Goal: Transaction & Acquisition: Book appointment/travel/reservation

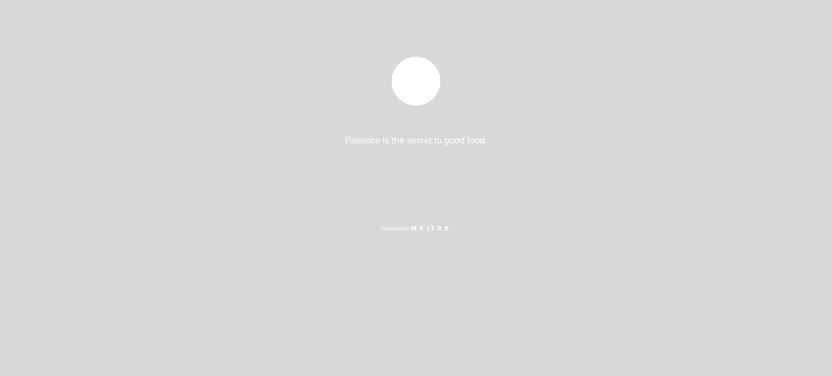
select select "pt"
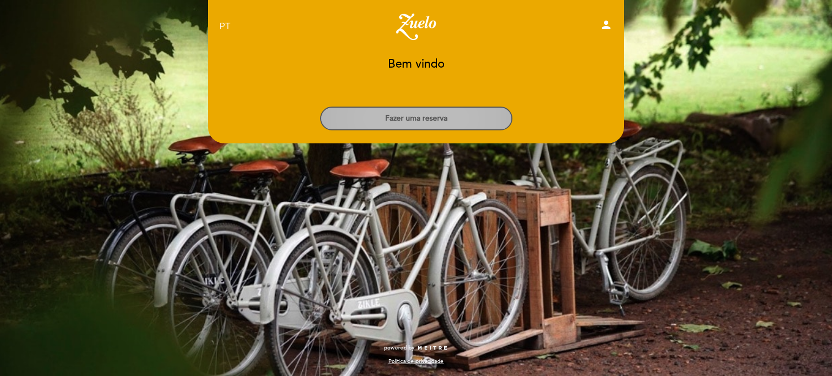
click at [410, 117] on button "Fazer uma reserva" at bounding box center [416, 119] width 192 height 24
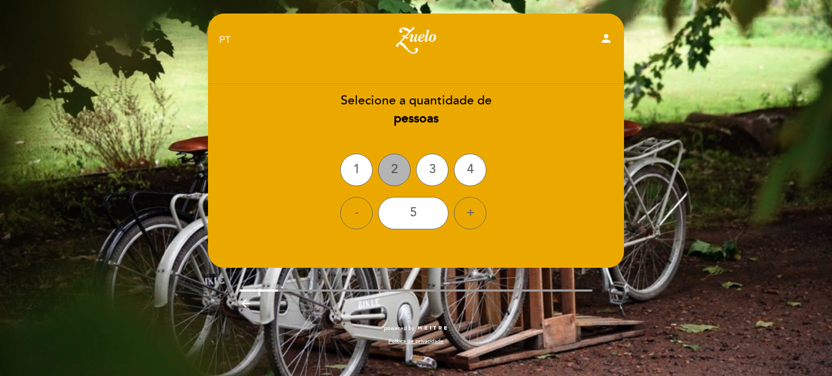
click at [390, 165] on div "2" at bounding box center [394, 170] width 32 height 32
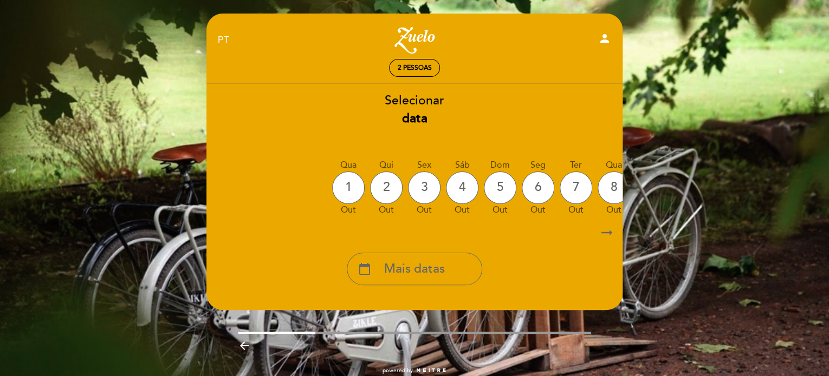
drag, startPoint x: 418, startPoint y: 225, endPoint x: 423, endPoint y: 219, distance: 7.3
click at [423, 219] on div "Selecionar data Qua 1 out Qui 2 out Sex 3 out Sáb 4 out Dom 5 out Seg 6 out Ter…" at bounding box center [414, 188] width 417 height 193
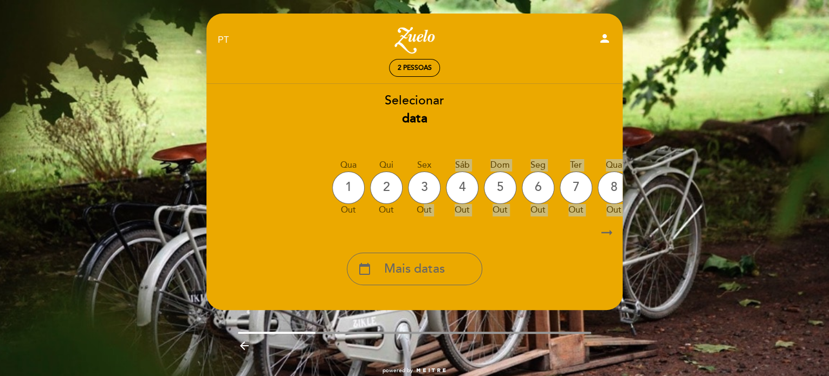
drag, startPoint x: 481, startPoint y: 223, endPoint x: 578, endPoint y: 223, distance: 96.9
click at [529, 219] on div "Selecionar data Qua 1 out Qui 2 out Sex 3 out Sáb 4 out Dom 5 out Seg 6 out Ter…" at bounding box center [414, 188] width 417 height 193
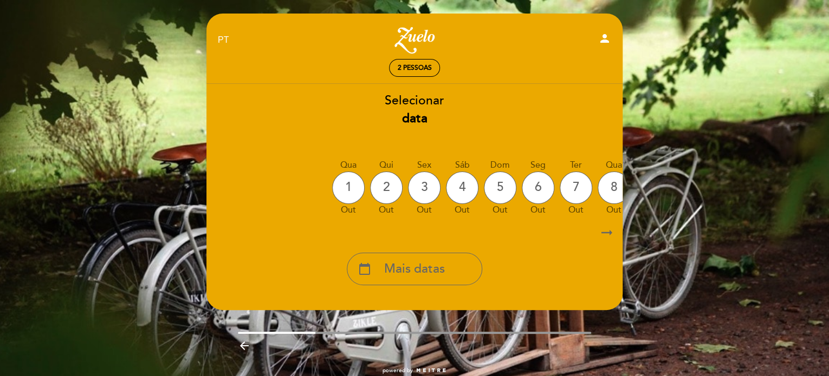
click at [609, 235] on icon "arrow_right_alt" at bounding box center [606, 232] width 16 height 23
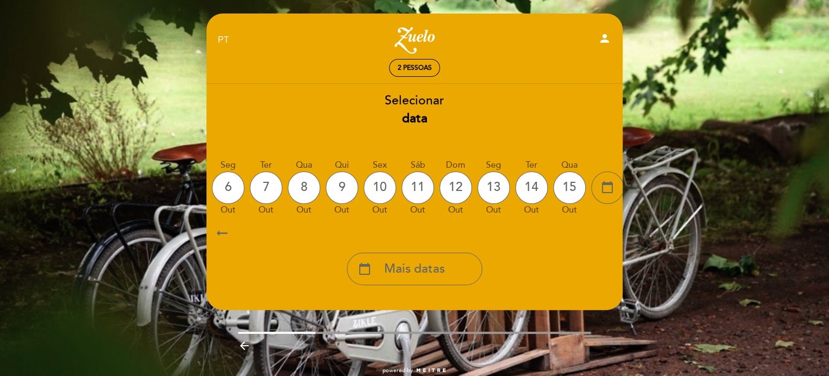
scroll to position [0, 316]
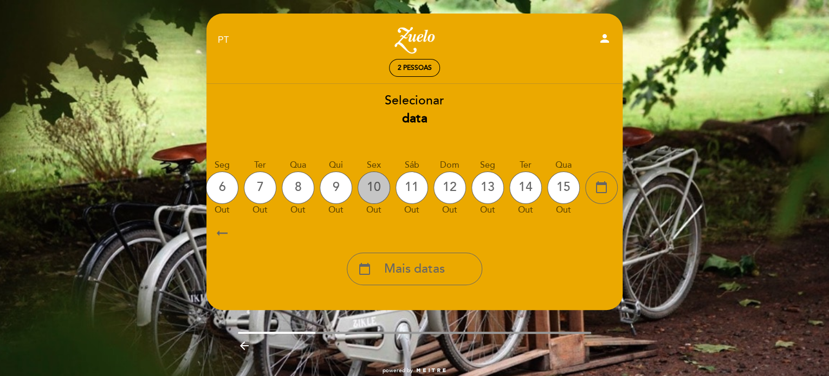
click at [371, 181] on div "10" at bounding box center [373, 188] width 32 height 32
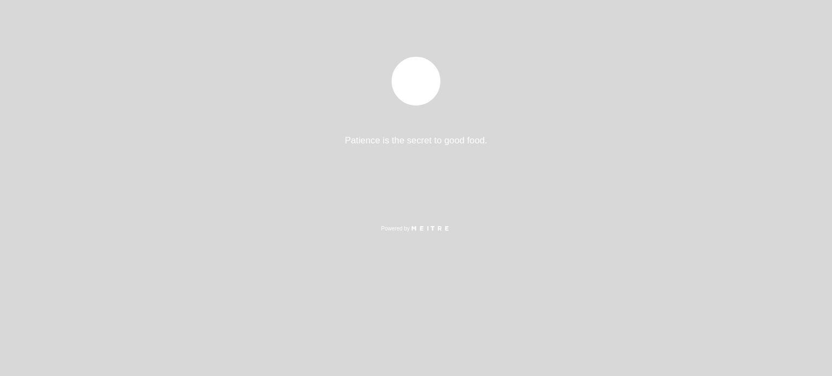
select select "pt"
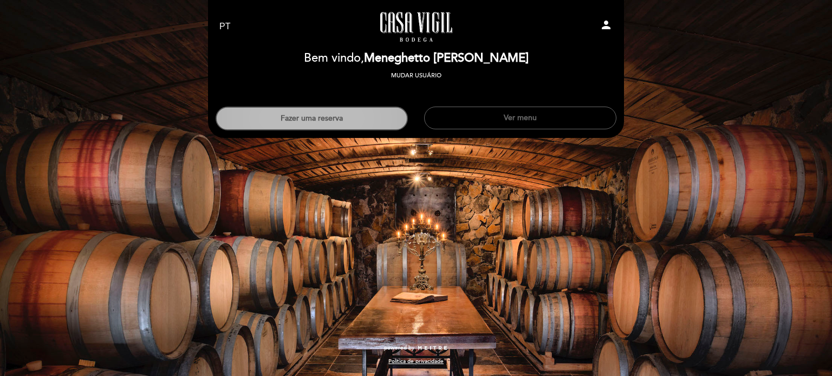
click at [368, 123] on button "Fazer uma reserva" at bounding box center [312, 119] width 192 height 24
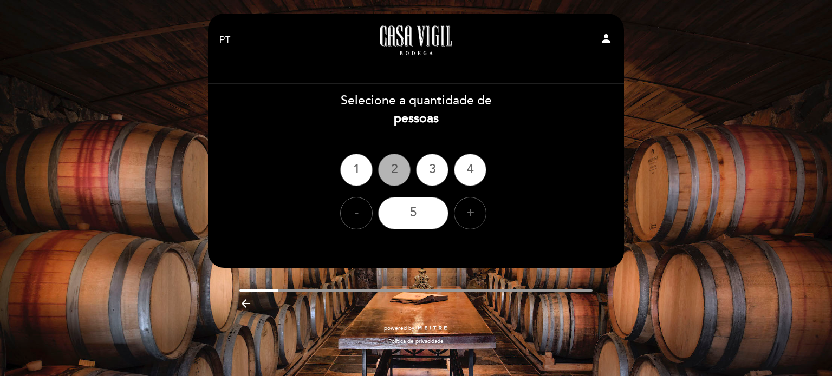
click at [392, 179] on div "2" at bounding box center [394, 170] width 32 height 32
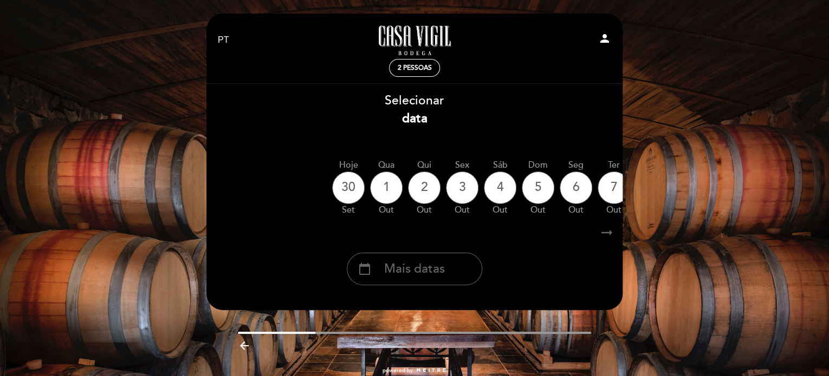
click at [604, 232] on icon "arrow_right_alt" at bounding box center [606, 232] width 16 height 23
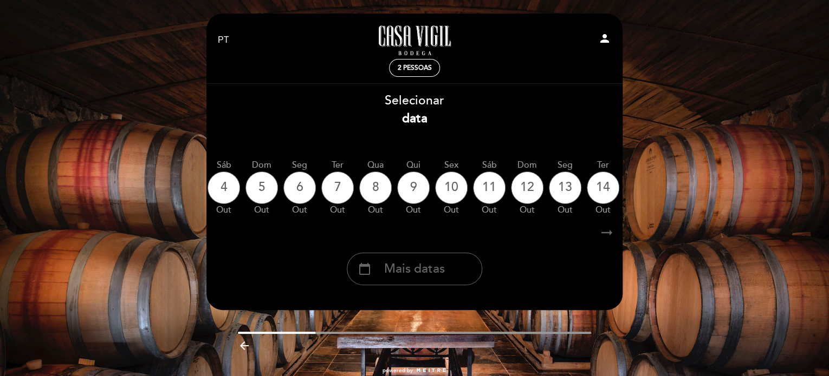
scroll to position [0, 316]
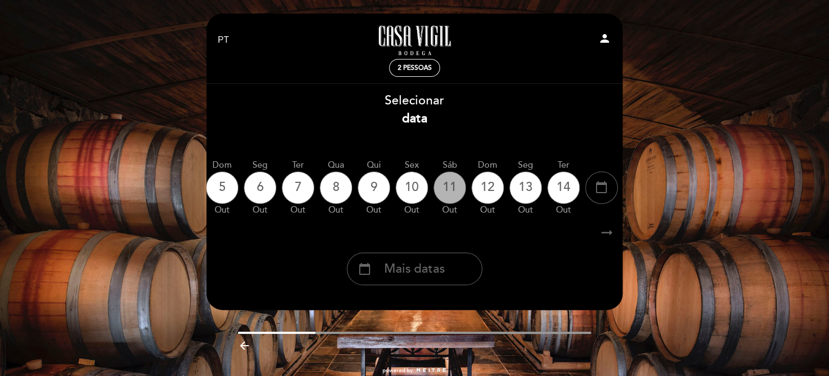
click at [454, 179] on div "11" at bounding box center [449, 188] width 32 height 32
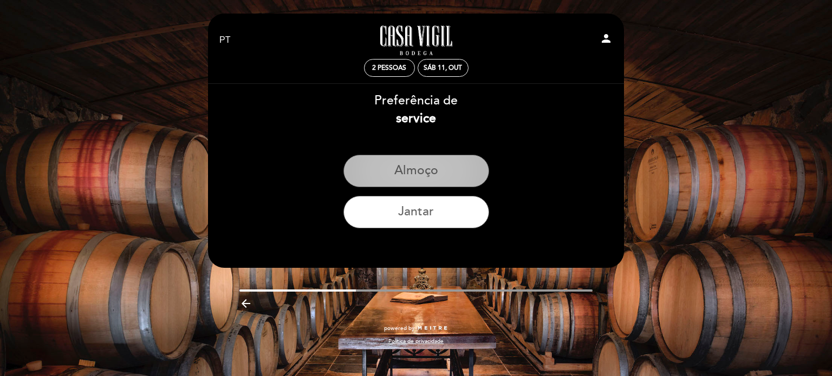
click at [451, 179] on button "Almoço" at bounding box center [416, 171] width 146 height 32
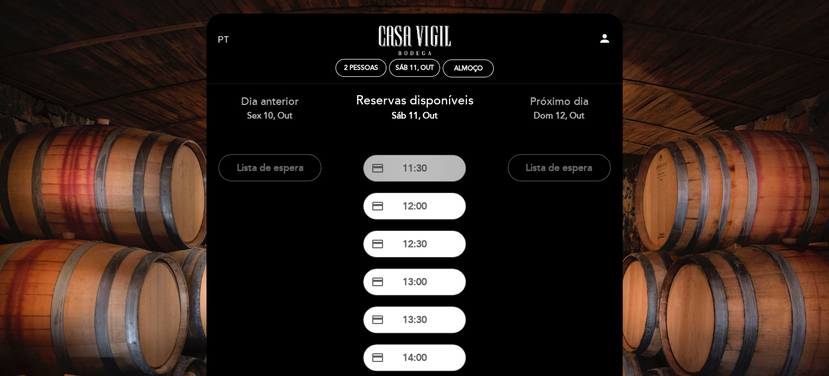
click at [435, 165] on button "credit_card 11:30" at bounding box center [414, 168] width 103 height 27
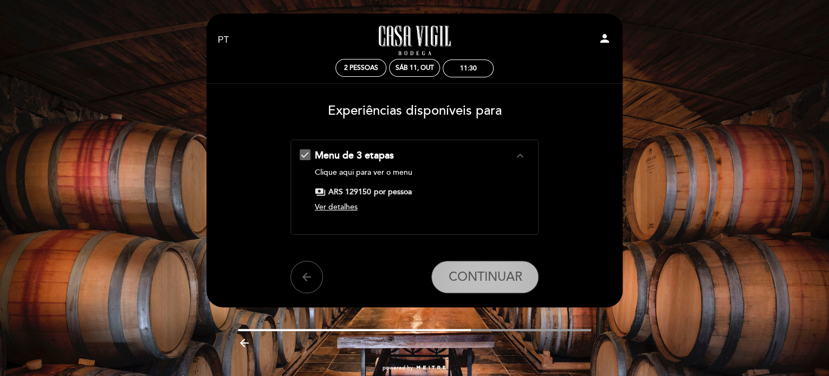
click at [475, 276] on span "CONTINUAR" at bounding box center [485, 277] width 74 height 15
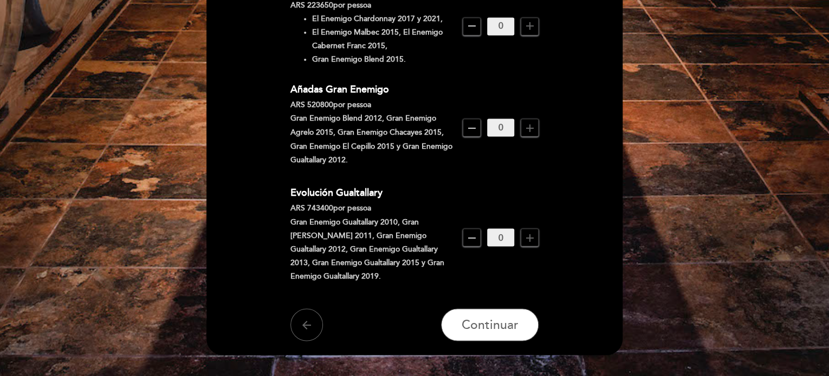
scroll to position [956, 0]
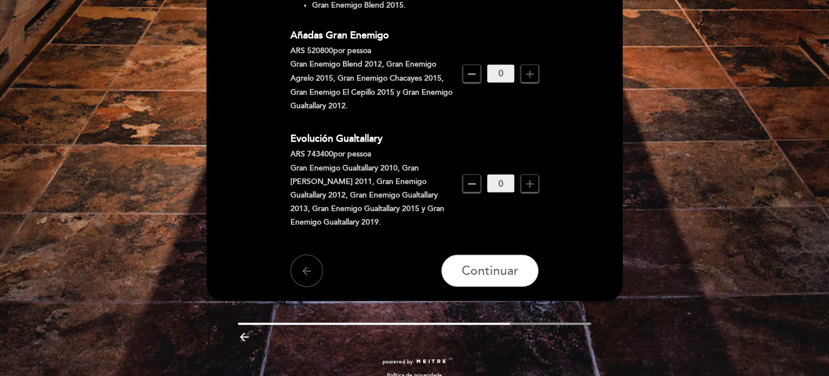
click at [317, 269] on div "arrow_back Continuar" at bounding box center [414, 271] width 249 height 32
click at [314, 263] on button "arrow_back" at bounding box center [306, 271] width 32 height 32
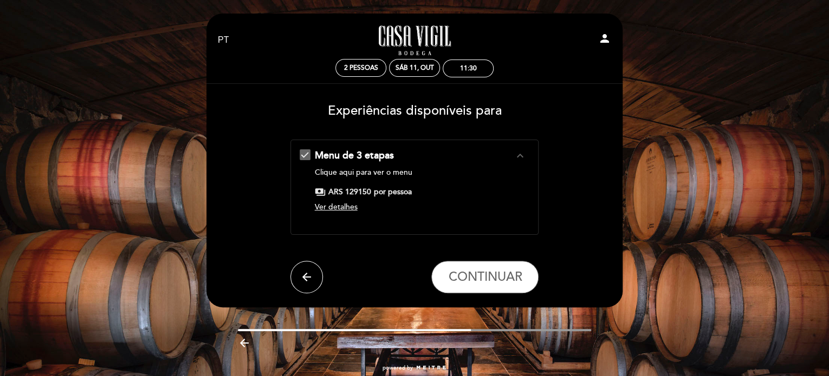
click at [311, 272] on icon "arrow_back" at bounding box center [306, 277] width 13 height 13
